Goal: Task Accomplishment & Management: Use online tool/utility

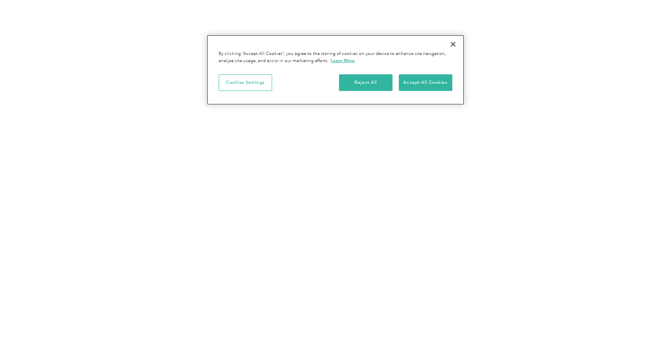
click at [454, 42] on button "Close" at bounding box center [452, 44] width 17 height 17
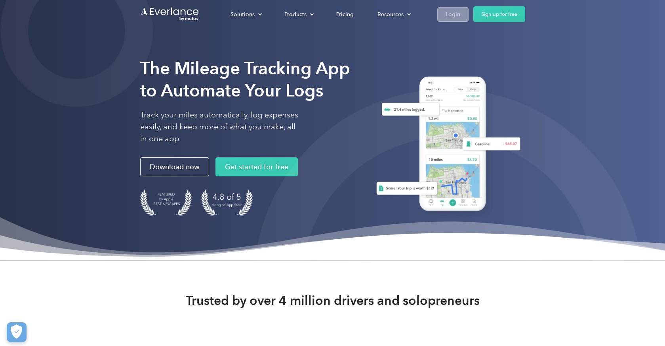
click at [448, 8] on link "Login" at bounding box center [452, 14] width 31 height 15
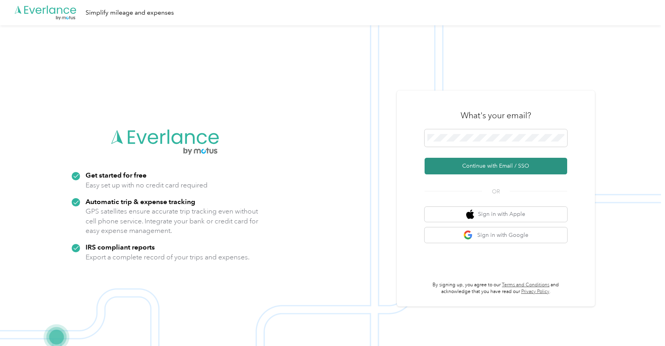
click at [479, 163] on button "Continue with Email / SSO" at bounding box center [495, 166] width 143 height 17
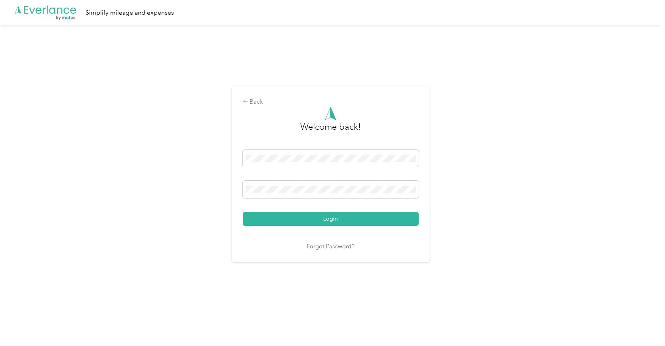
click at [332, 219] on button "Login" at bounding box center [331, 219] width 176 height 14
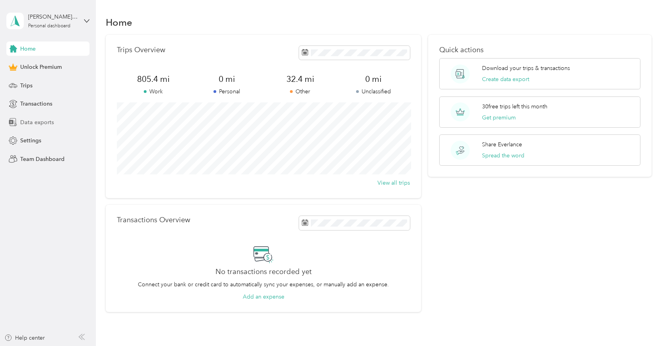
click at [29, 123] on span "Data exports" at bounding box center [37, 122] width 34 height 8
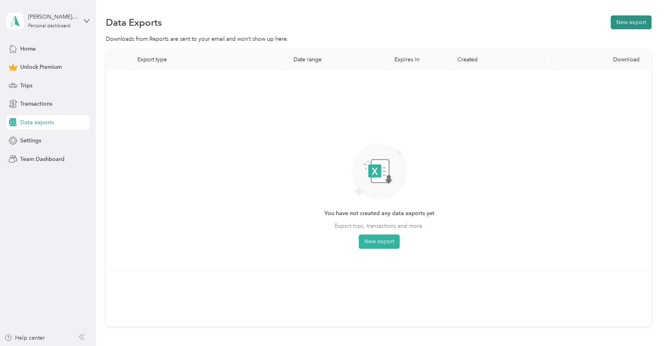
click at [634, 21] on button "New export" at bounding box center [630, 22] width 41 height 14
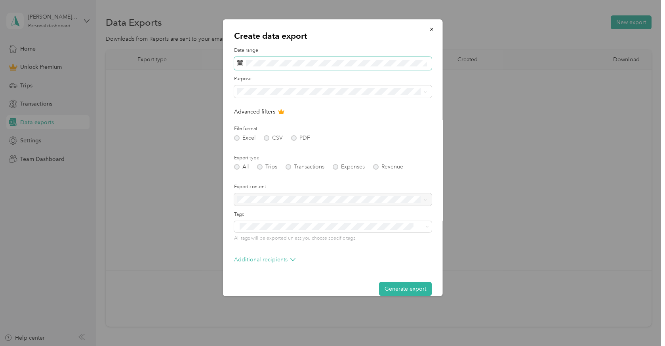
click at [236, 64] on icon at bounding box center [239, 63] width 6 height 6
click at [238, 63] on icon at bounding box center [239, 63] width 6 height 6
click at [245, 105] on icon at bounding box center [247, 109] width 8 height 8
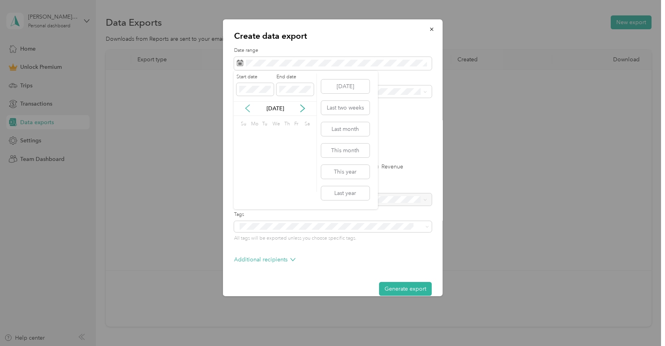
click at [245, 105] on icon at bounding box center [247, 109] width 8 height 8
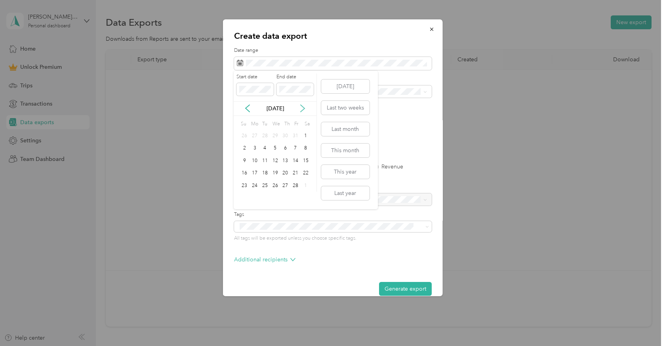
click at [304, 105] on icon at bounding box center [302, 109] width 8 height 8
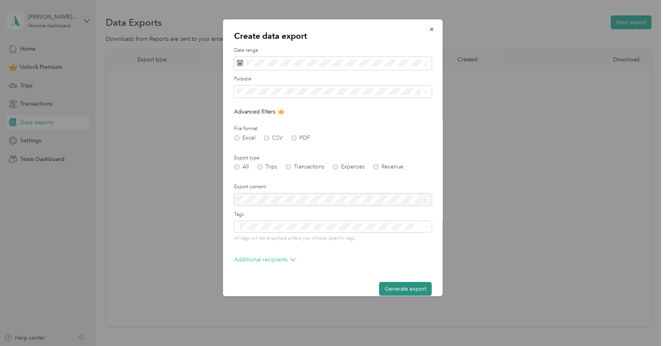
click at [410, 288] on button "Generate export" at bounding box center [404, 289] width 53 height 14
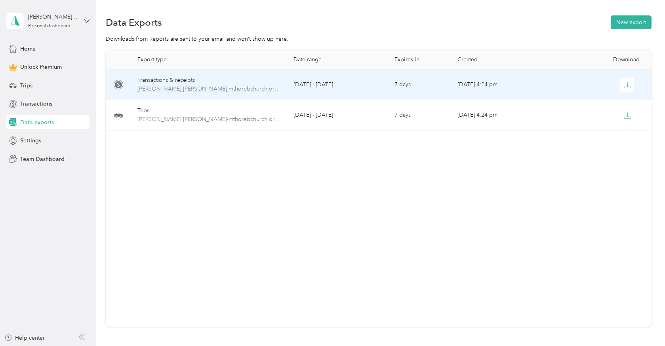
click at [204, 90] on span "michael.turner-mthorebchurch.org-transactions-2025-10-01-2025-10-01.xlsx" at bounding box center [209, 89] width 144 height 9
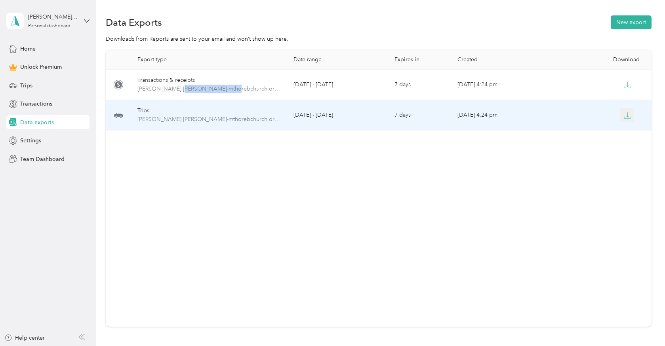
click at [629, 116] on icon "button" at bounding box center [627, 115] width 7 height 7
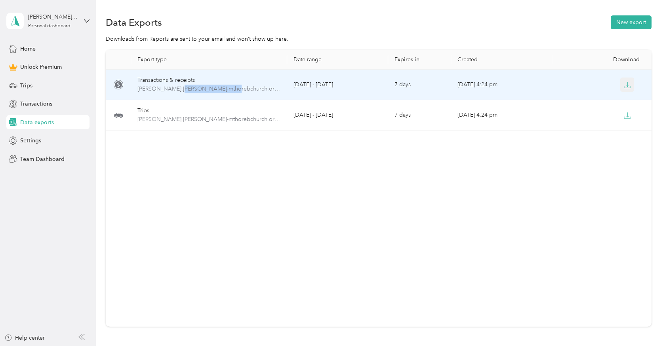
click at [627, 87] on icon "button" at bounding box center [627, 84] width 2 height 5
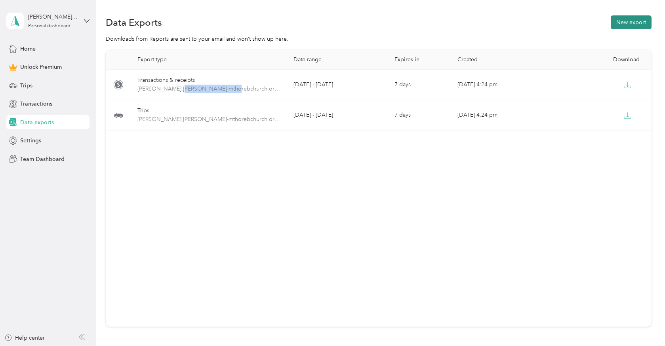
click at [647, 21] on button "New export" at bounding box center [630, 22] width 41 height 14
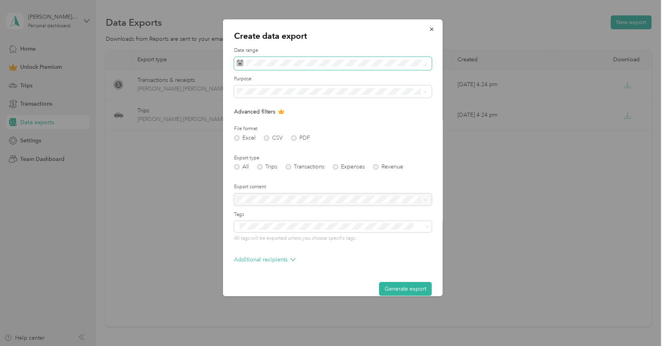
click at [242, 63] on icon at bounding box center [239, 63] width 6 height 6
click at [238, 63] on icon at bounding box center [239, 63] width 6 height 6
click at [412, 287] on button "Generate export" at bounding box center [404, 289] width 53 height 14
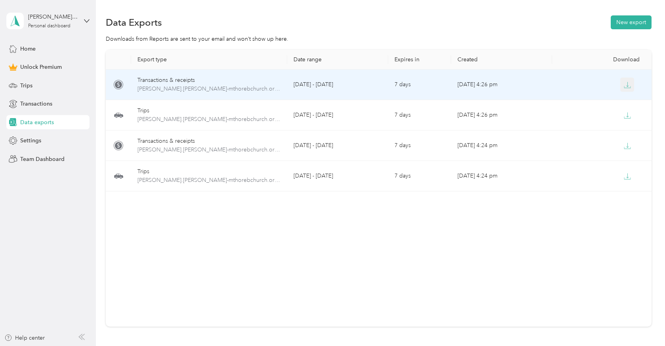
click at [627, 84] on icon "button" at bounding box center [627, 85] width 7 height 7
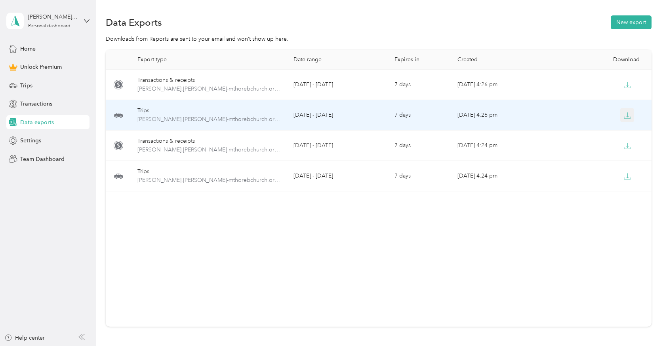
click at [624, 115] on icon "button" at bounding box center [627, 115] width 7 height 7
